Goal: Information Seeking & Learning: Learn about a topic

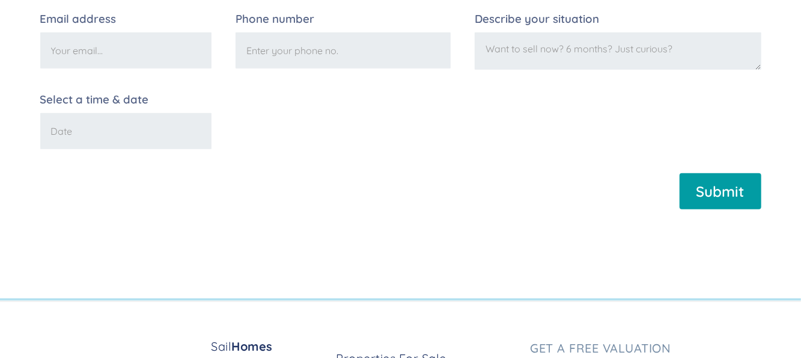
scroll to position [529, 0]
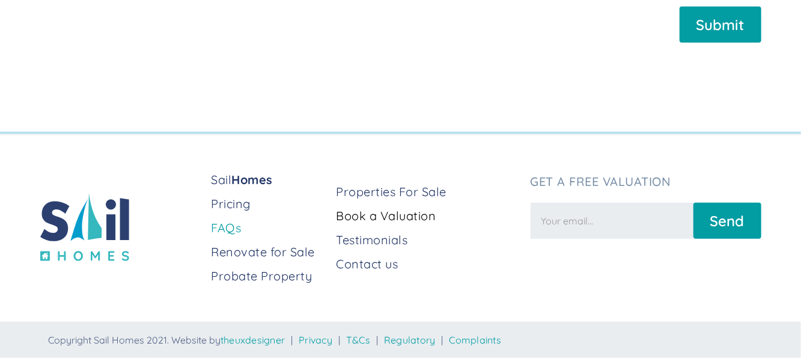
click at [228, 231] on link "FAQs" at bounding box center [268, 227] width 115 height 17
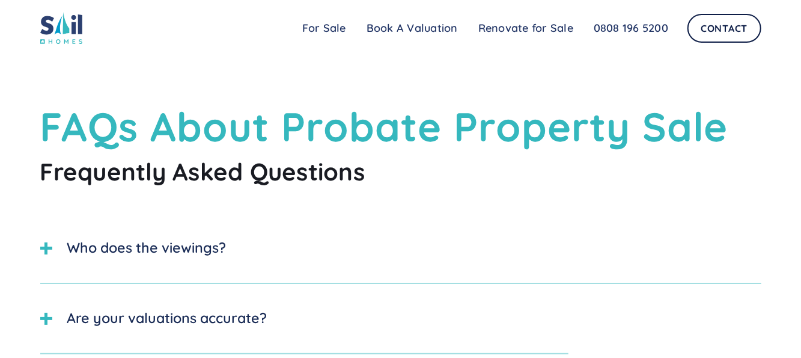
scroll to position [60, 0]
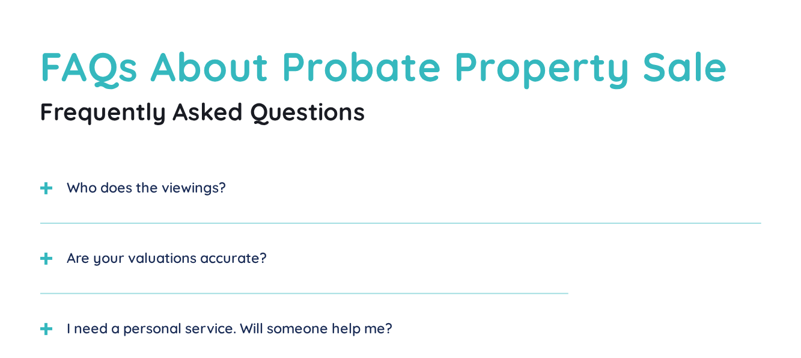
click at [103, 258] on div "Are your valuations accurate?" at bounding box center [167, 258] width 200 height 21
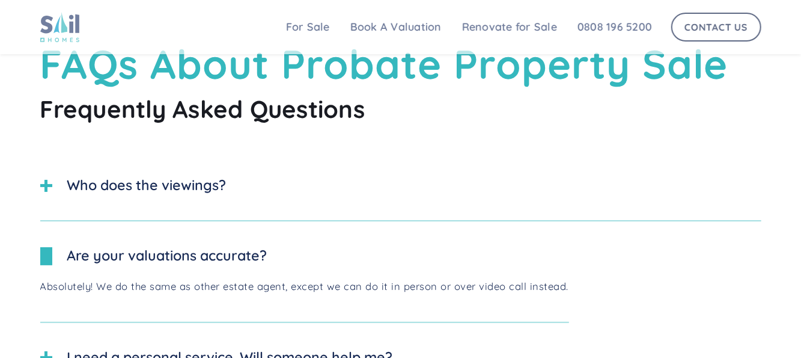
scroll to position [0, 0]
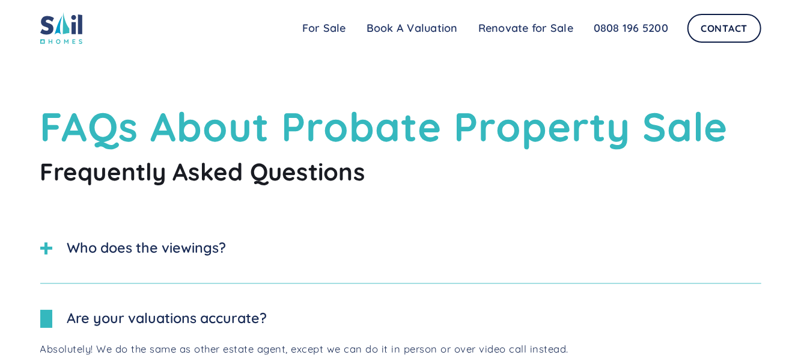
click at [63, 29] on img at bounding box center [61, 28] width 42 height 32
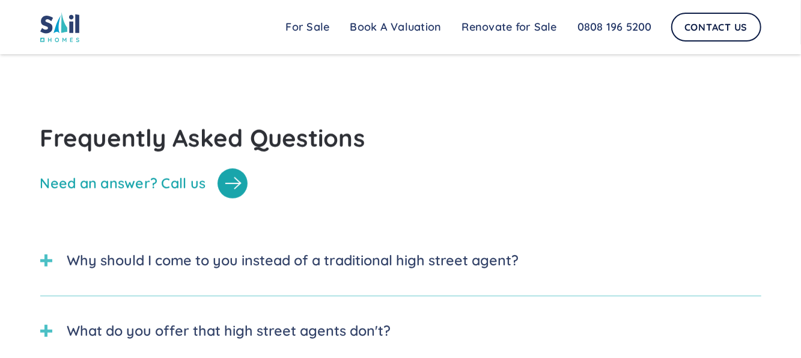
scroll to position [2945, 0]
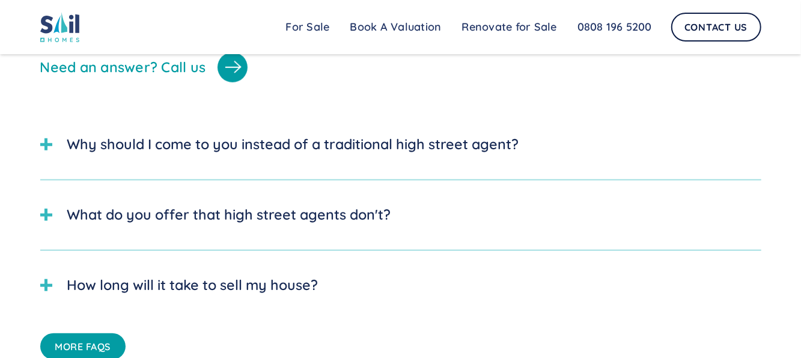
click at [279, 155] on div "Why should I come to you instead of a traditional high street agent?" at bounding box center [293, 144] width 452 height 21
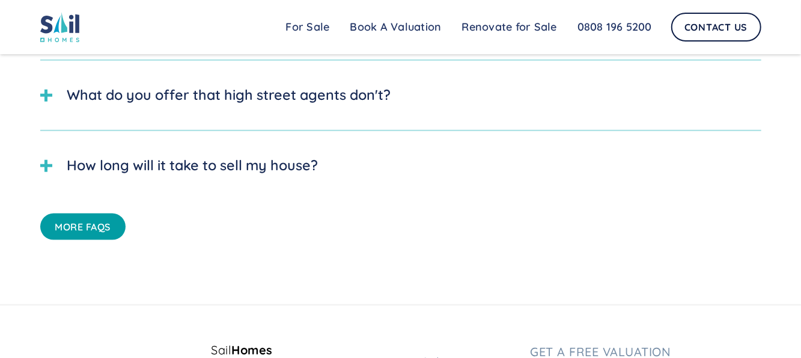
scroll to position [3318, 0]
